Goal: Information Seeking & Learning: Check status

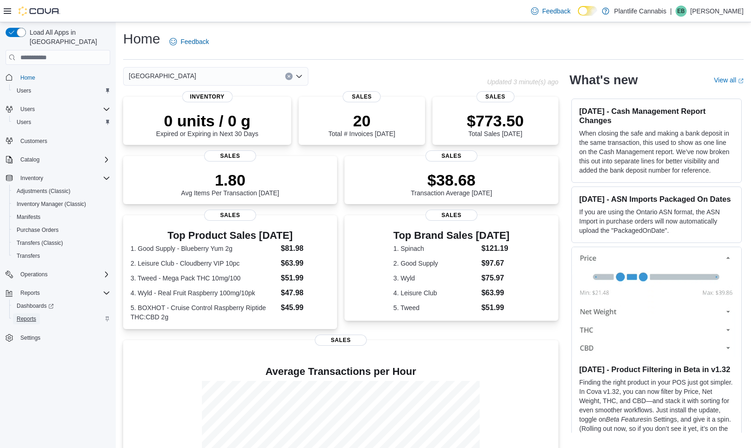
click at [20, 315] on span "Reports" at bounding box center [26, 318] width 19 height 7
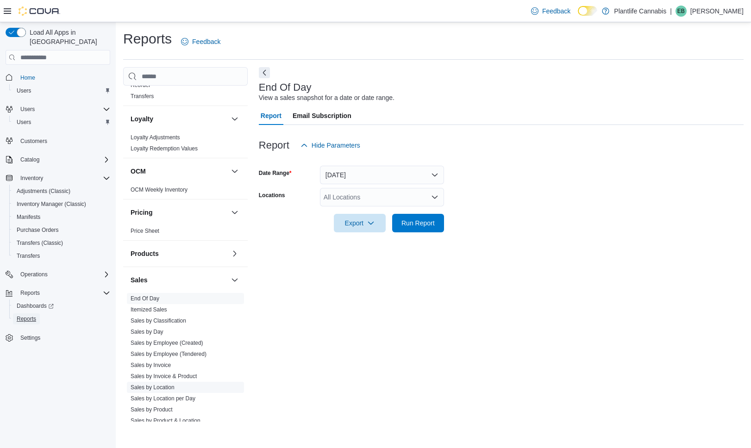
scroll to position [389, 0]
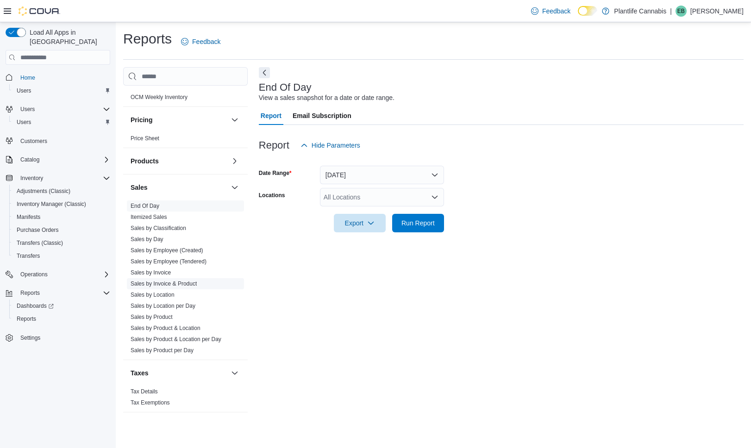
click at [184, 283] on link "Sales by Invoice & Product" at bounding box center [164, 284] width 66 height 6
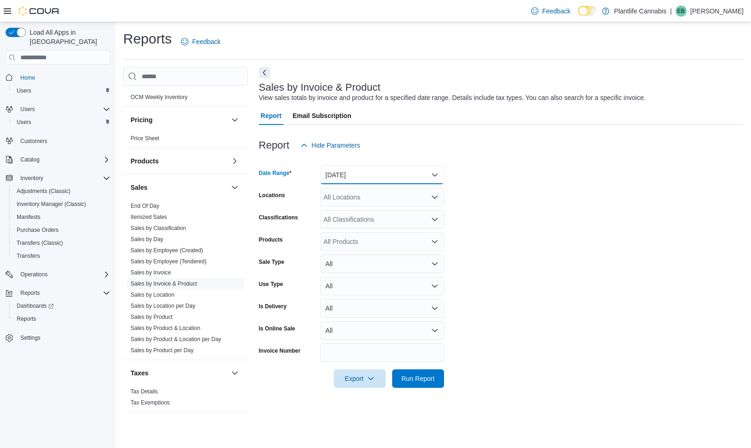
click at [402, 178] on button "[DATE]" at bounding box center [382, 175] width 124 height 19
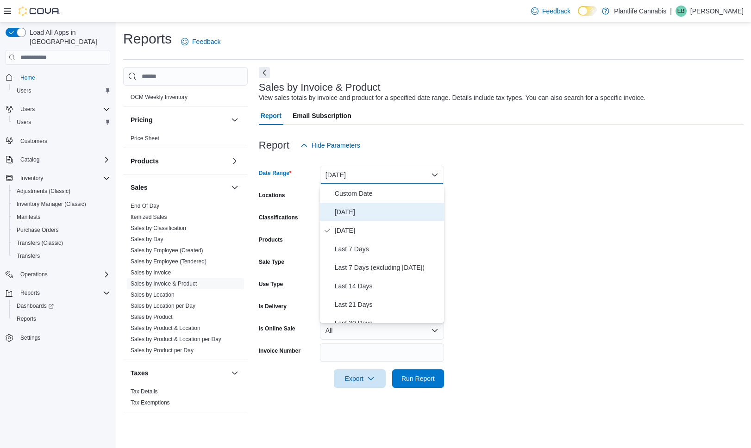
click at [370, 215] on span "[DATE]" at bounding box center [388, 211] width 106 height 11
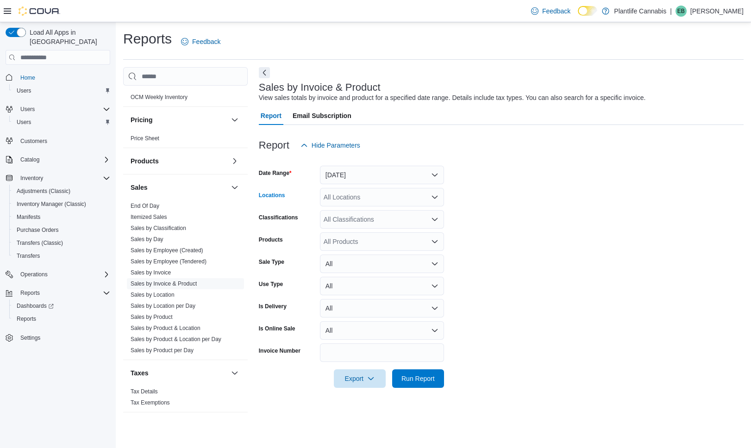
click at [362, 201] on div "All Locations" at bounding box center [382, 197] width 124 height 19
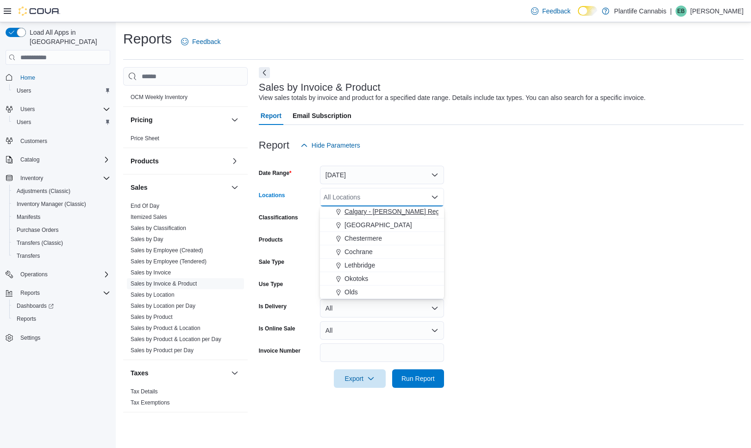
drag, startPoint x: 395, startPoint y: 223, endPoint x: 419, endPoint y: 225, distance: 24.1
click at [395, 223] on span "[GEOGRAPHIC_DATA]" at bounding box center [378, 224] width 68 height 9
drag, startPoint x: 512, startPoint y: 227, endPoint x: 445, endPoint y: 291, distance: 92.7
click at [511, 227] on form "Date Range [DATE] Locations [GEOGRAPHIC_DATA] - [GEOGRAPHIC_DATA] Combo box. Se…" at bounding box center [501, 271] width 485 height 233
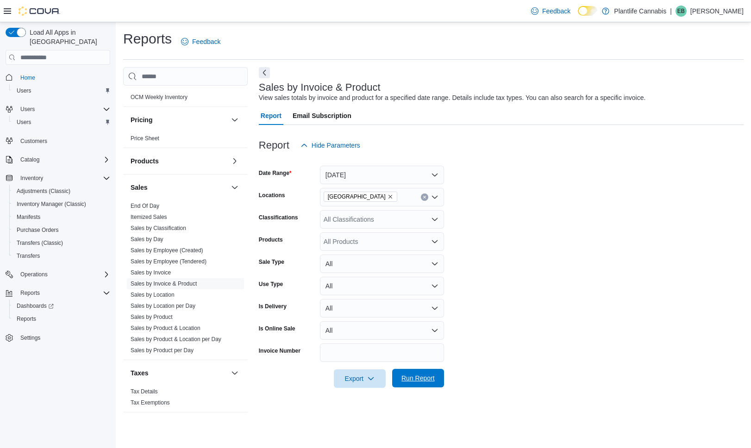
click at [427, 383] on span "Run Report" at bounding box center [417, 378] width 33 height 9
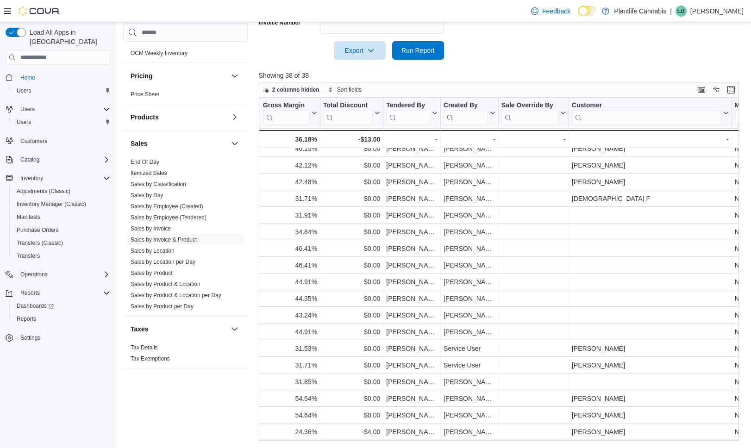
scroll to position [341, 1162]
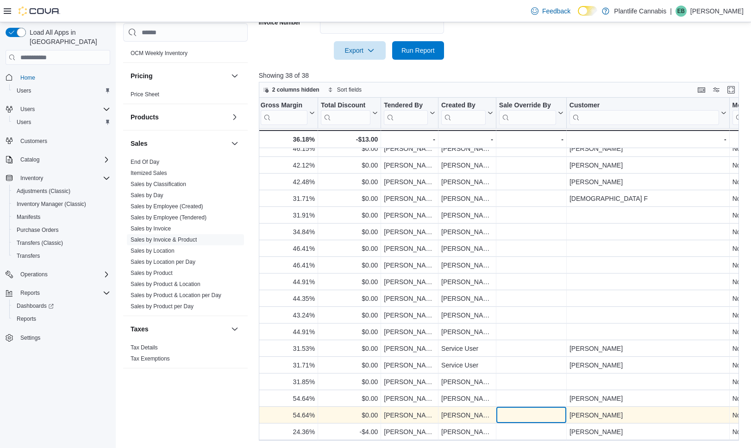
click at [535, 407] on div "- Sale Override By, column 22, row 37" at bounding box center [531, 415] width 70 height 17
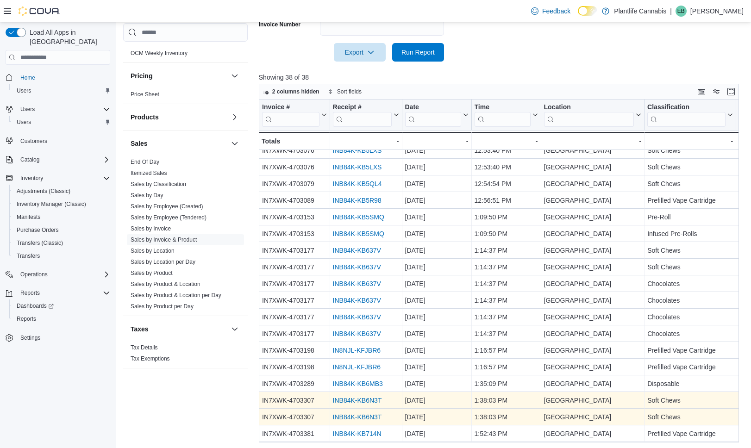
scroll to position [326, 0]
click at [375, 398] on link "INB84K-KB6N3T" at bounding box center [356, 401] width 49 height 7
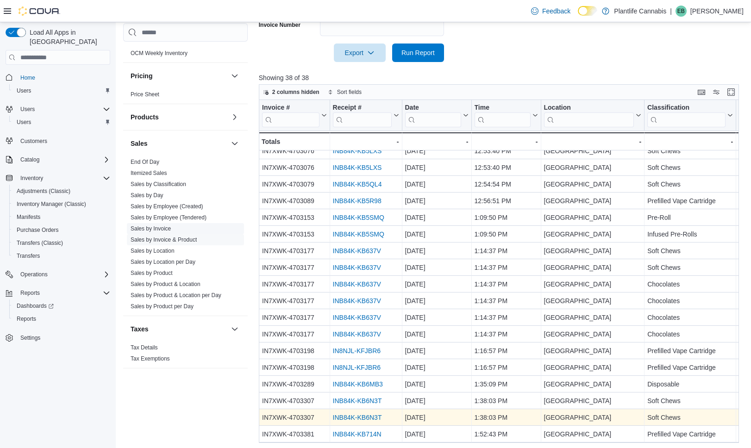
click at [165, 226] on link "Sales by Invoice" at bounding box center [151, 228] width 40 height 6
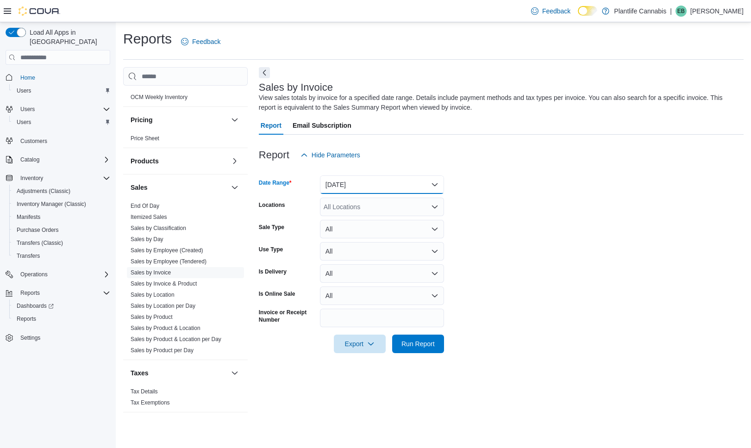
click at [374, 180] on button "[DATE]" at bounding box center [382, 184] width 124 height 19
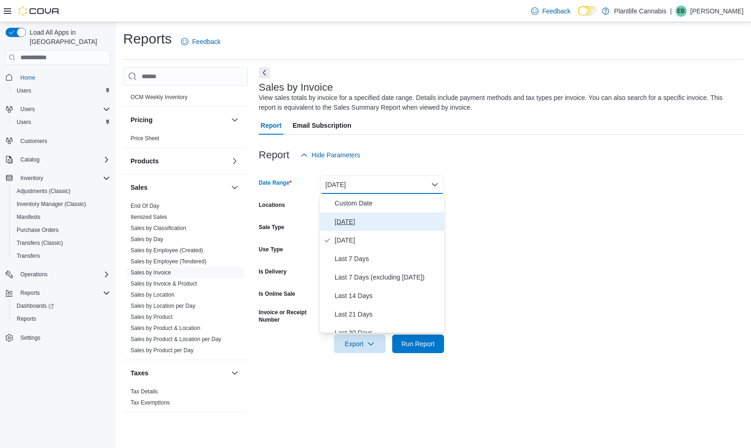
drag, startPoint x: 377, startPoint y: 221, endPoint x: 379, endPoint y: 212, distance: 8.5
click at [377, 220] on span "[DATE]" at bounding box center [388, 221] width 106 height 11
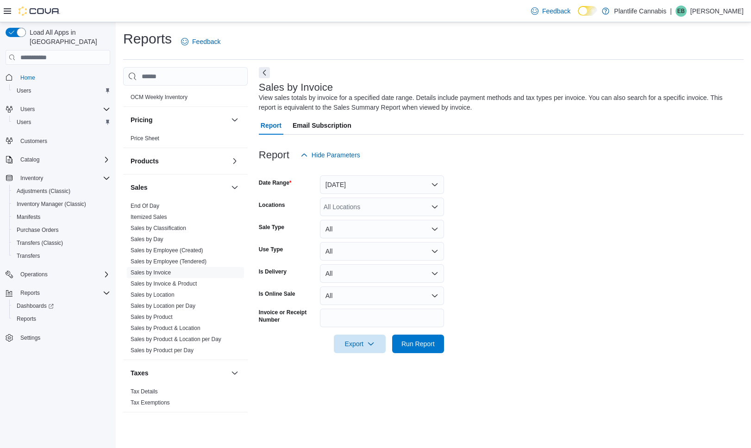
click at [379, 212] on div "All Locations" at bounding box center [382, 207] width 124 height 19
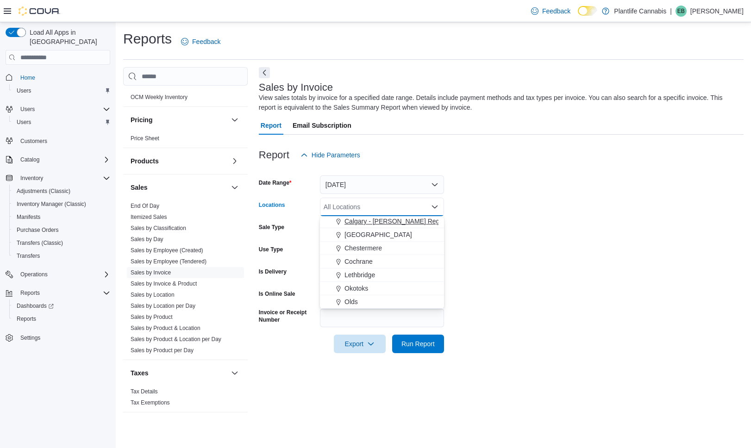
drag, startPoint x: 406, startPoint y: 229, endPoint x: 412, endPoint y: 233, distance: 8.0
click at [406, 230] on button "[GEOGRAPHIC_DATA]" at bounding box center [382, 234] width 124 height 13
click at [455, 240] on form "Date Range [DATE] Locations [GEOGRAPHIC_DATA] - [GEOGRAPHIC_DATA] Combo box. Se…" at bounding box center [501, 258] width 485 height 189
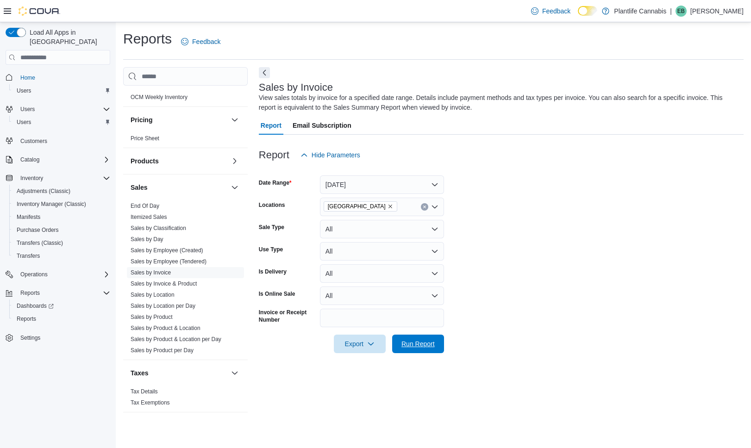
drag, startPoint x: 419, startPoint y: 347, endPoint x: 582, endPoint y: 344, distance: 163.0
click at [422, 347] on span "Run Report" at bounding box center [417, 343] width 33 height 9
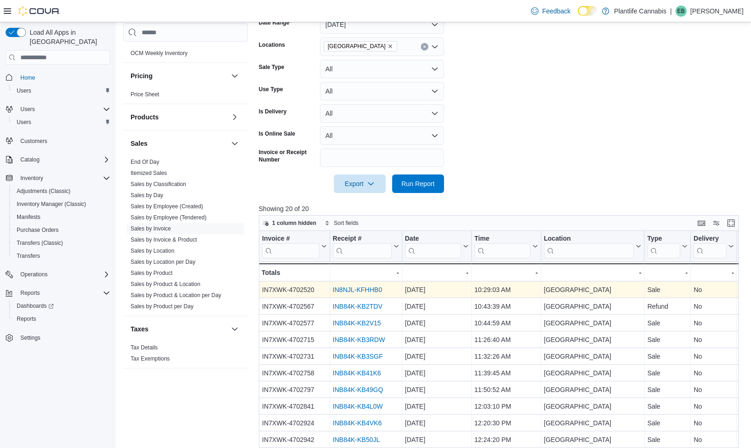
click at [361, 292] on link "IN8NJL-KFHHB0" at bounding box center [357, 290] width 50 height 7
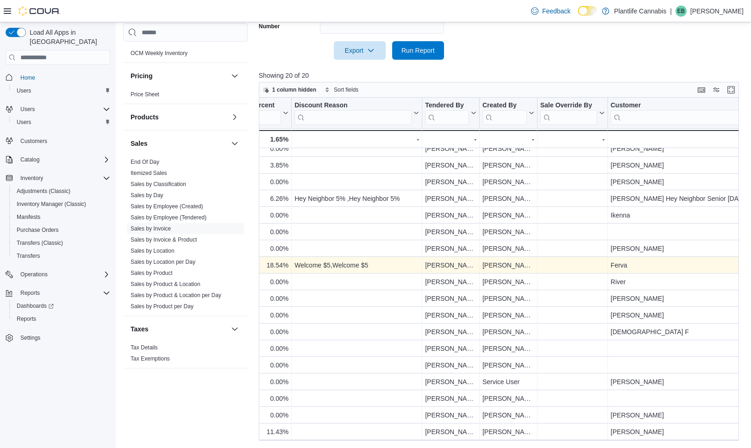
scroll to position [41, 1106]
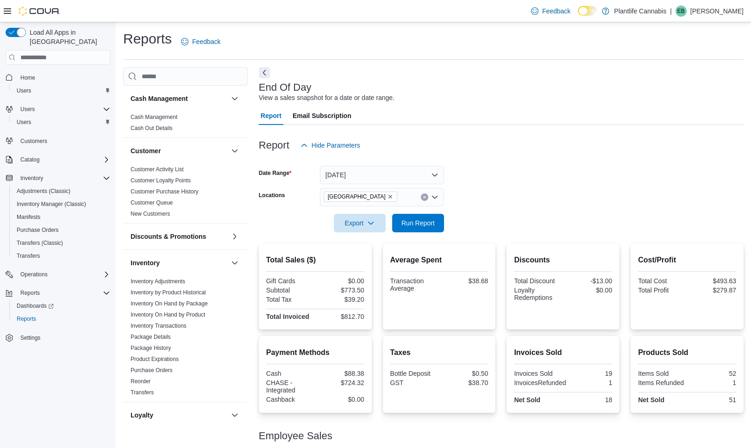
scroll to position [42, 0]
